Goal: Find contact information: Find contact information

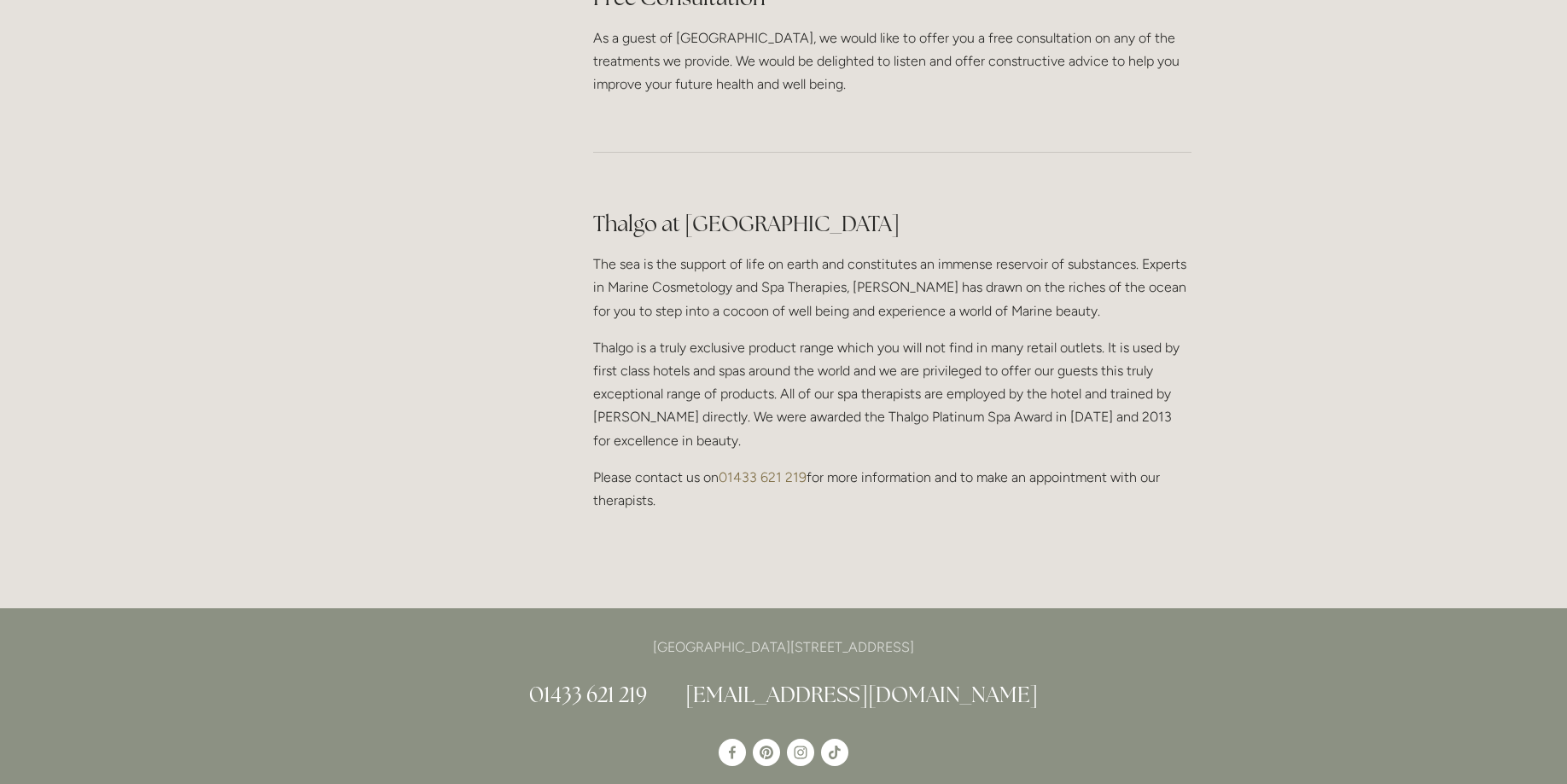
scroll to position [1478, 0]
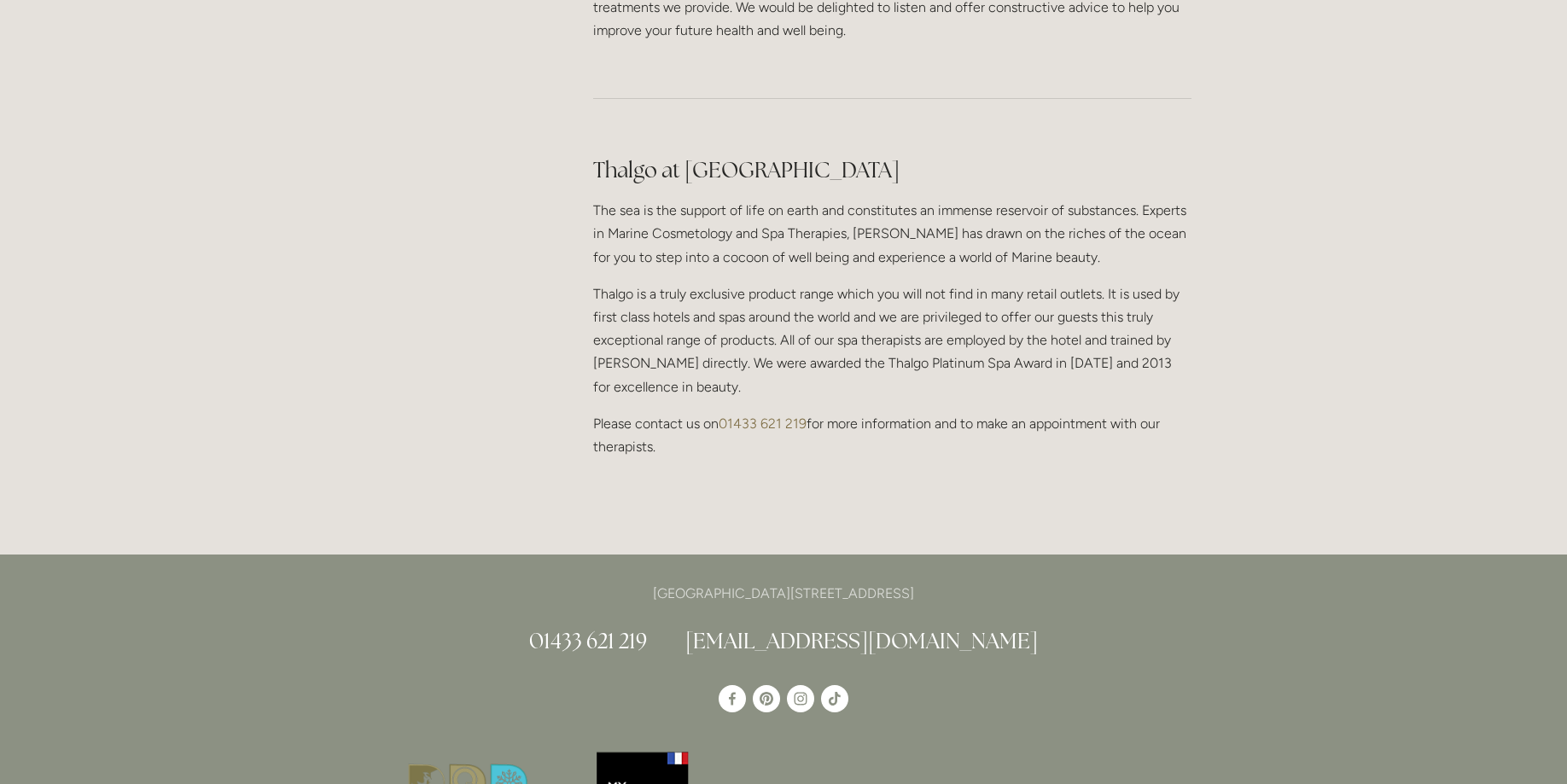
drag, startPoint x: 878, startPoint y: 117, endPoint x: 685, endPoint y: 121, distance: 193.0
click at [685, 155] on h2 "Thalgo at [GEOGRAPHIC_DATA]" at bounding box center [891, 170] width 599 height 30
copy h2 "Losehill House Spa"
drag, startPoint x: 986, startPoint y: 552, endPoint x: 596, endPoint y: 542, distance: 390.1
click at [588, 581] on p "[GEOGRAPHIC_DATA][STREET_ADDRESS]" at bounding box center [784, 592] width 815 height 23
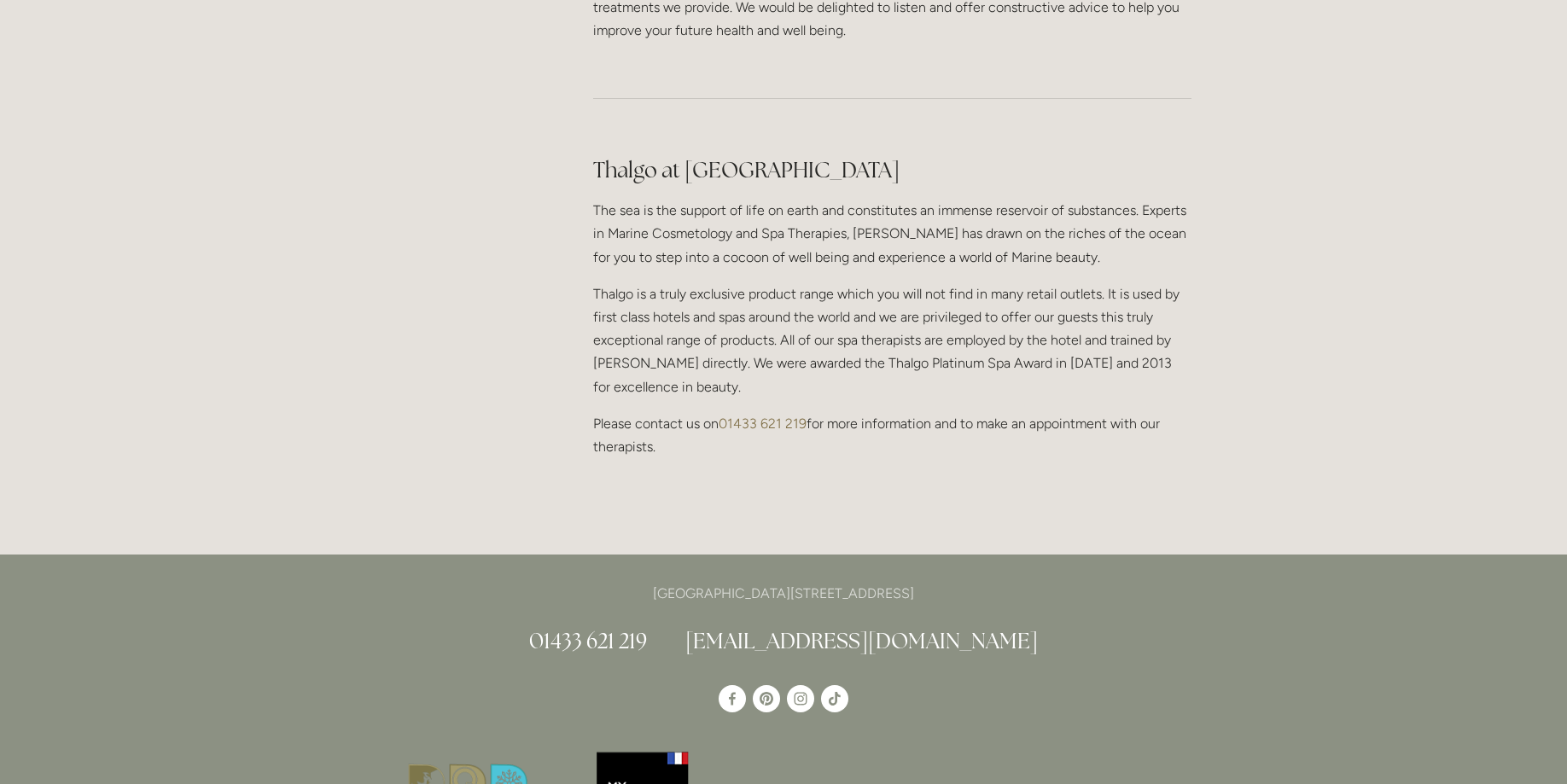
copy p "[GEOGRAPHIC_DATA][STREET_ADDRESS]"
copy link "01433 621 219"
drag, startPoint x: 581, startPoint y: 598, endPoint x: 701, endPoint y: 598, distance: 120.0
click at [701, 626] on h2 "01433 621 219 [EMAIL_ADDRESS][DOMAIN_NAME]" at bounding box center [784, 641] width 815 height 30
copy h2 "[EMAIL_ADDRESS][DOMAIN_NAME]"
